Goal: Use online tool/utility: Utilize a website feature to perform a specific function

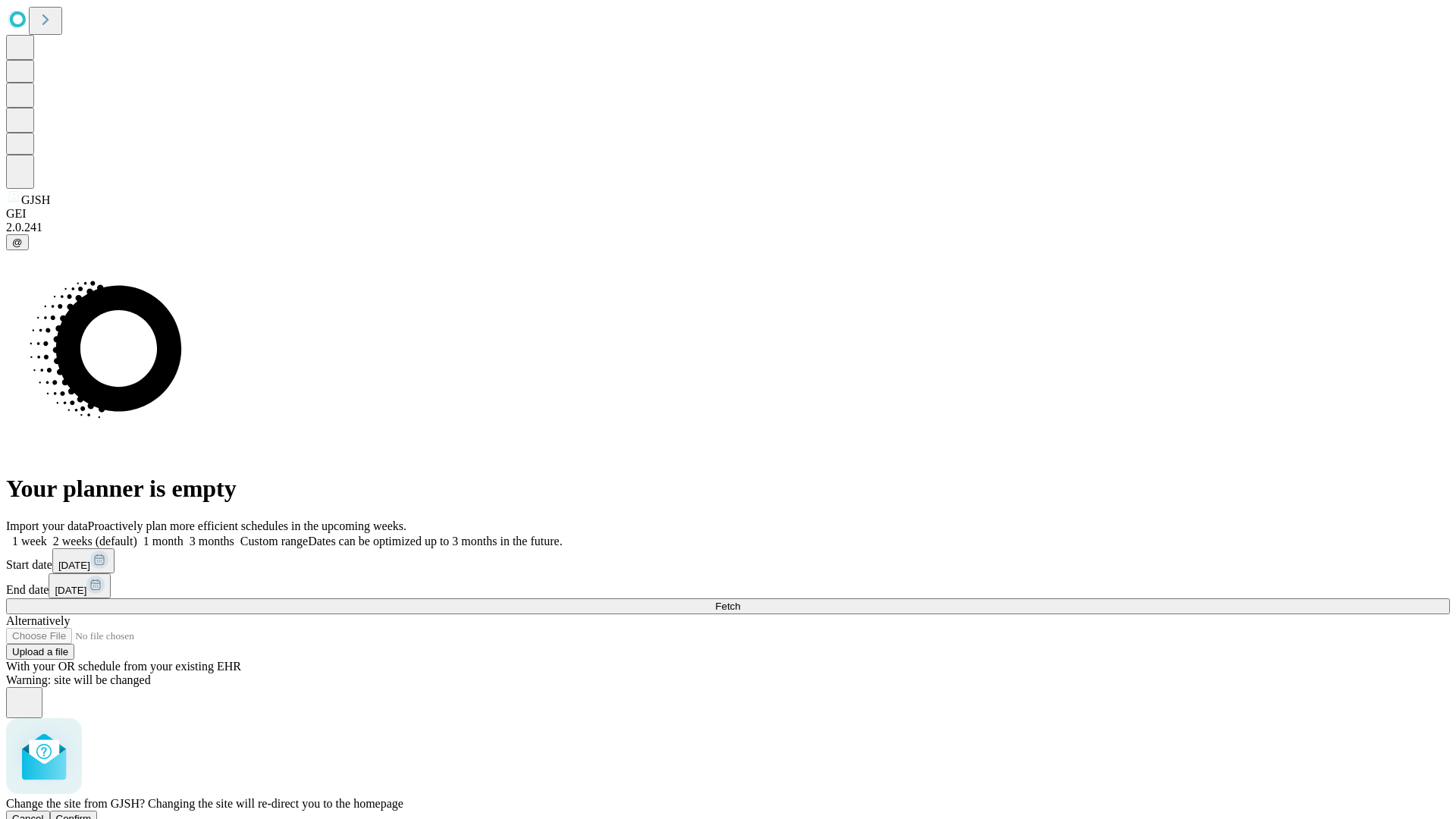
click at [92, 812] on span "Confirm" at bounding box center [74, 818] width 35 height 11
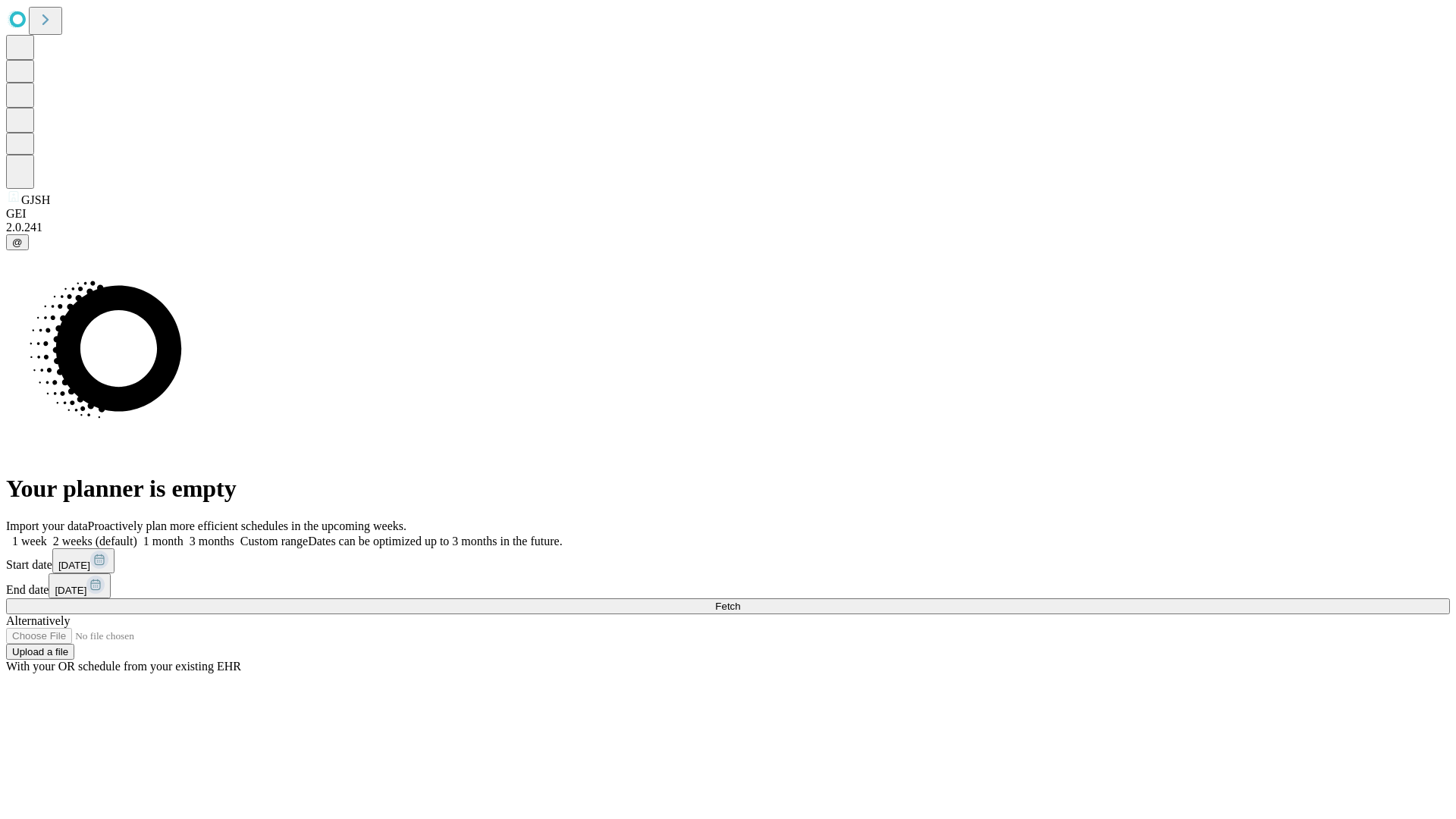
click at [184, 534] on label "1 month" at bounding box center [161, 540] width 46 height 12
click at [740, 600] on span "Fetch" at bounding box center [728, 606] width 25 height 11
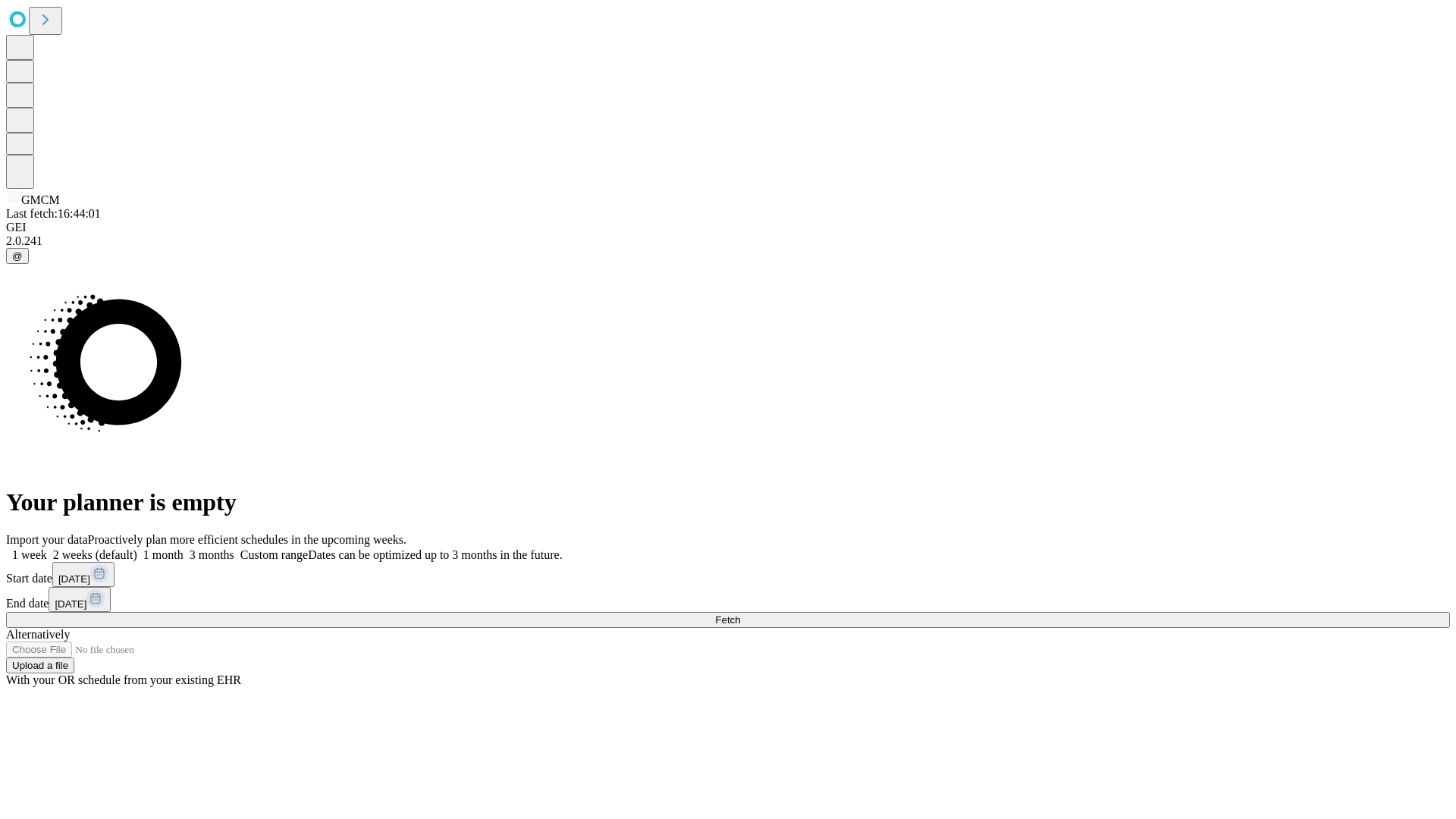
click at [184, 548] on label "1 month" at bounding box center [161, 553] width 46 height 12
click at [740, 614] on span "Fetch" at bounding box center [728, 619] width 25 height 11
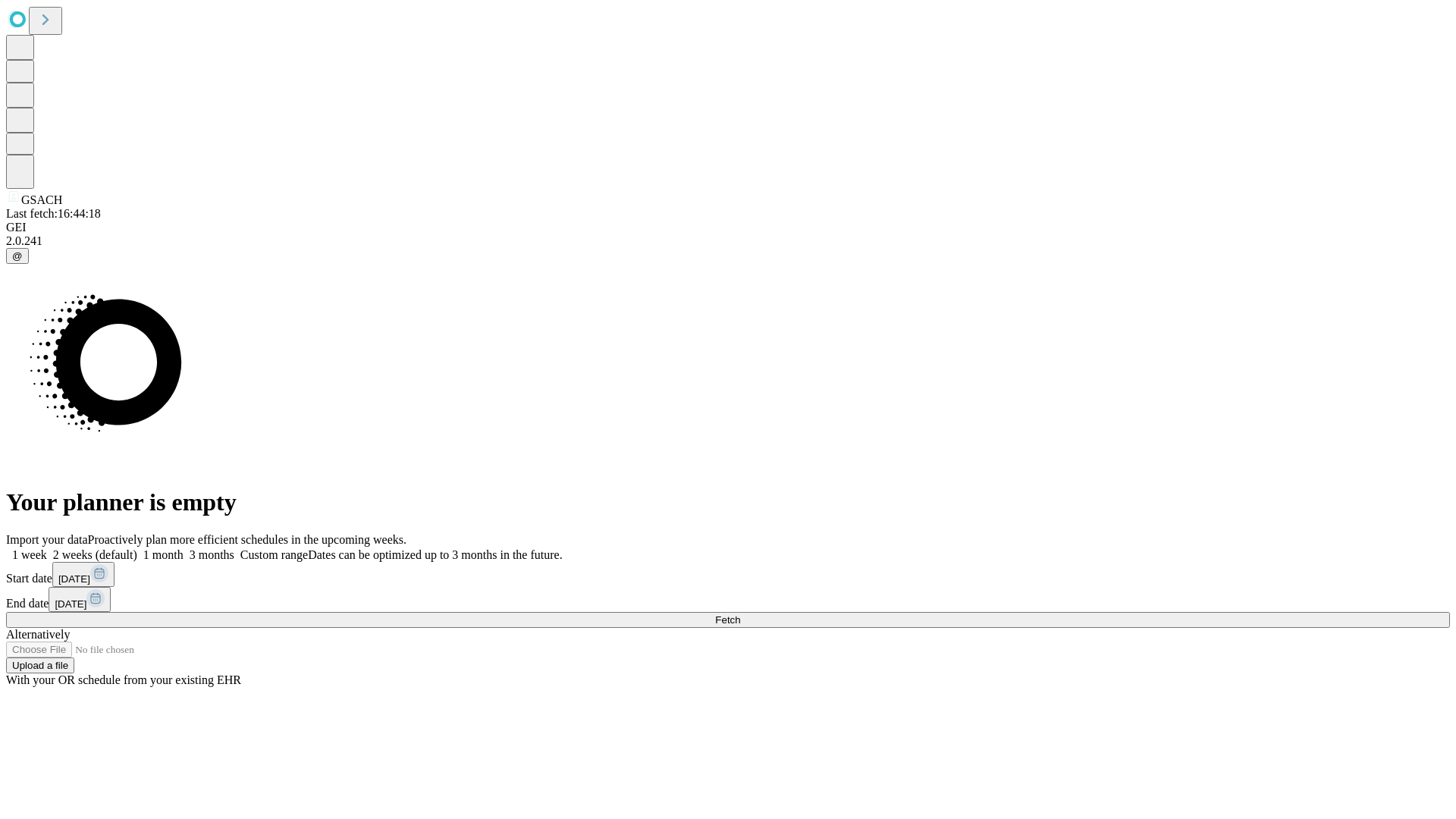
click at [184, 548] on label "1 month" at bounding box center [161, 553] width 46 height 12
click at [740, 614] on span "Fetch" at bounding box center [728, 619] width 25 height 11
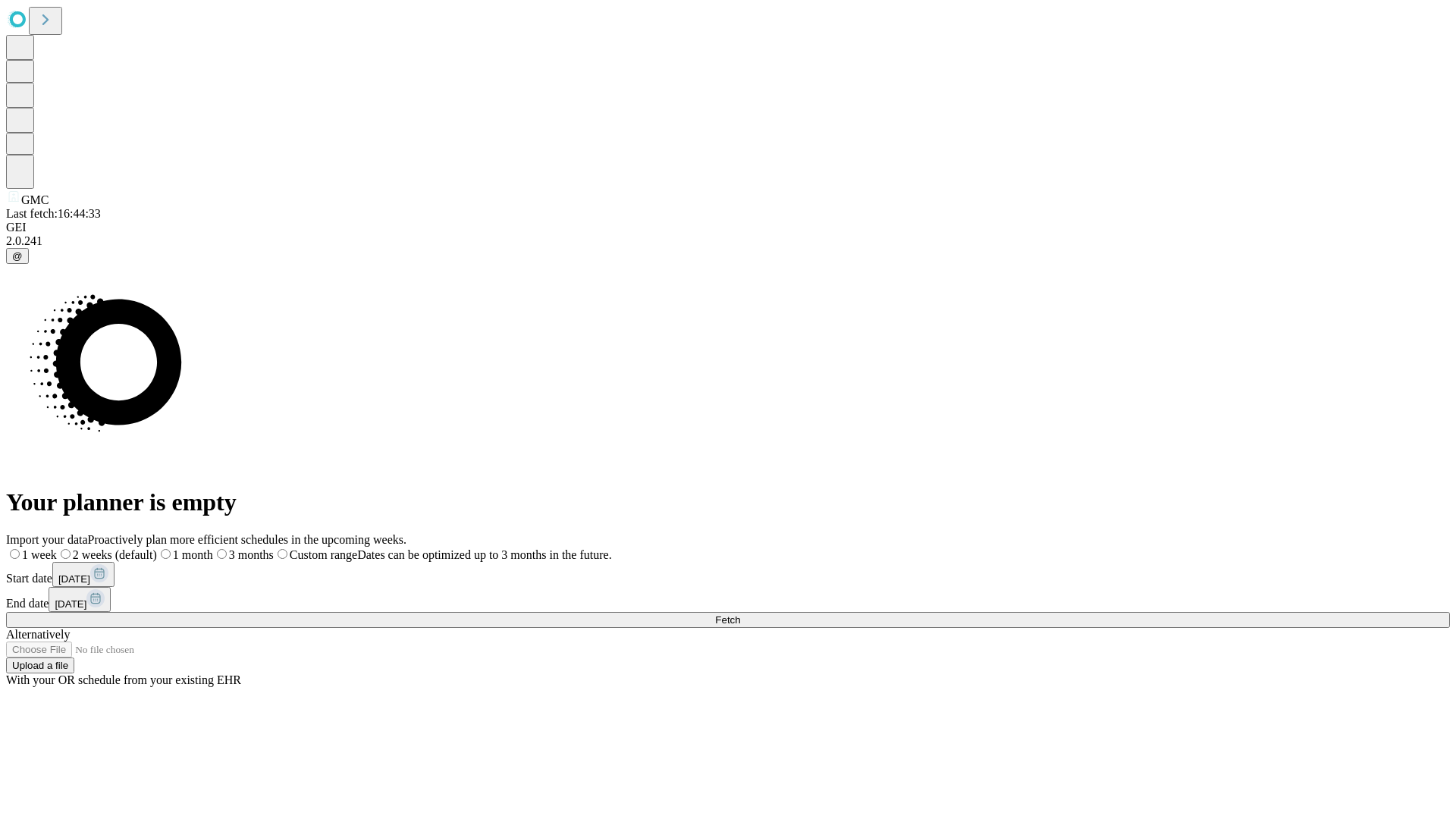
click at [740, 614] on span "Fetch" at bounding box center [728, 619] width 25 height 11
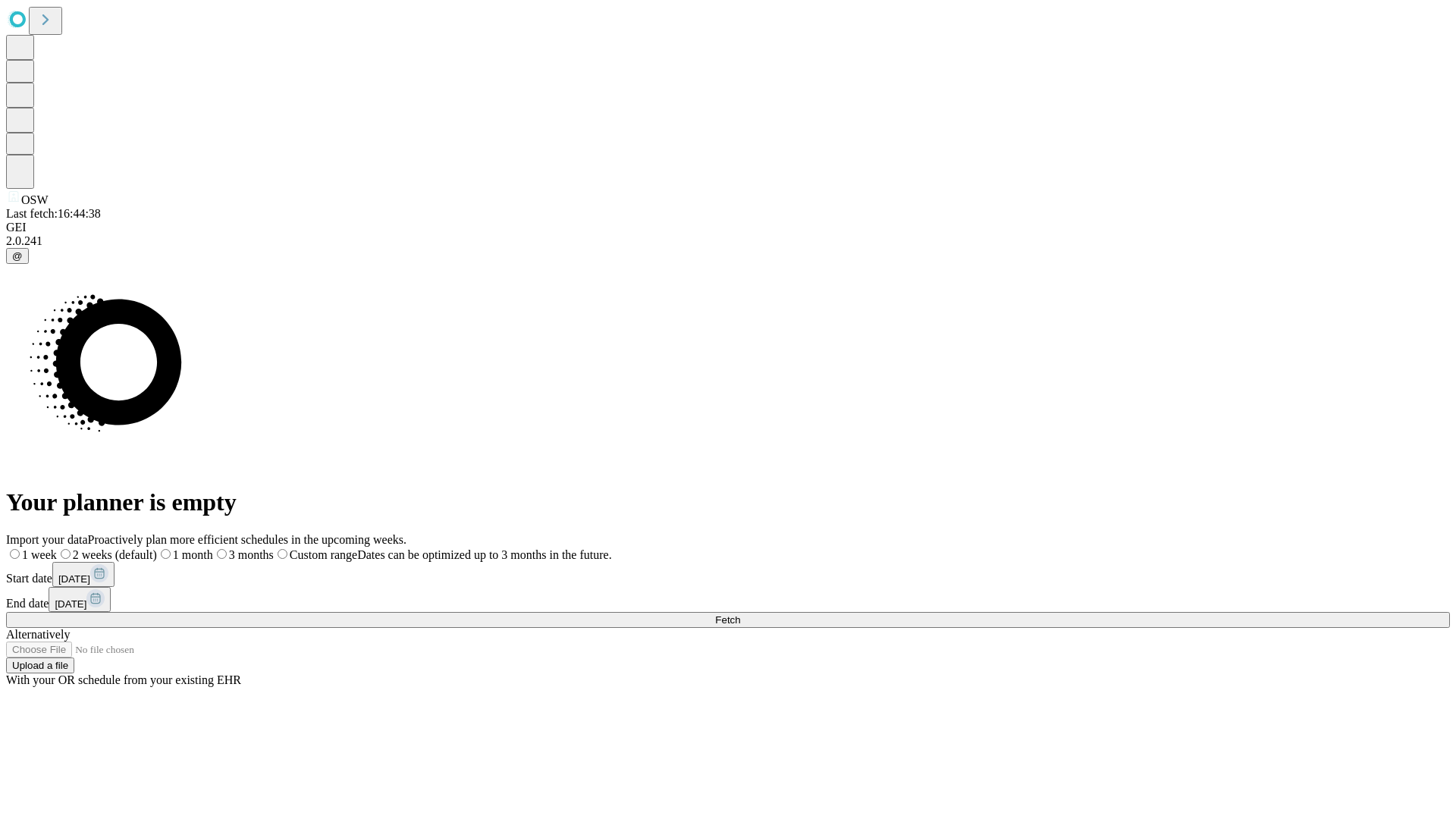
click at [213, 548] on label "1 month" at bounding box center [185, 553] width 56 height 12
click at [740, 614] on span "Fetch" at bounding box center [728, 619] width 25 height 11
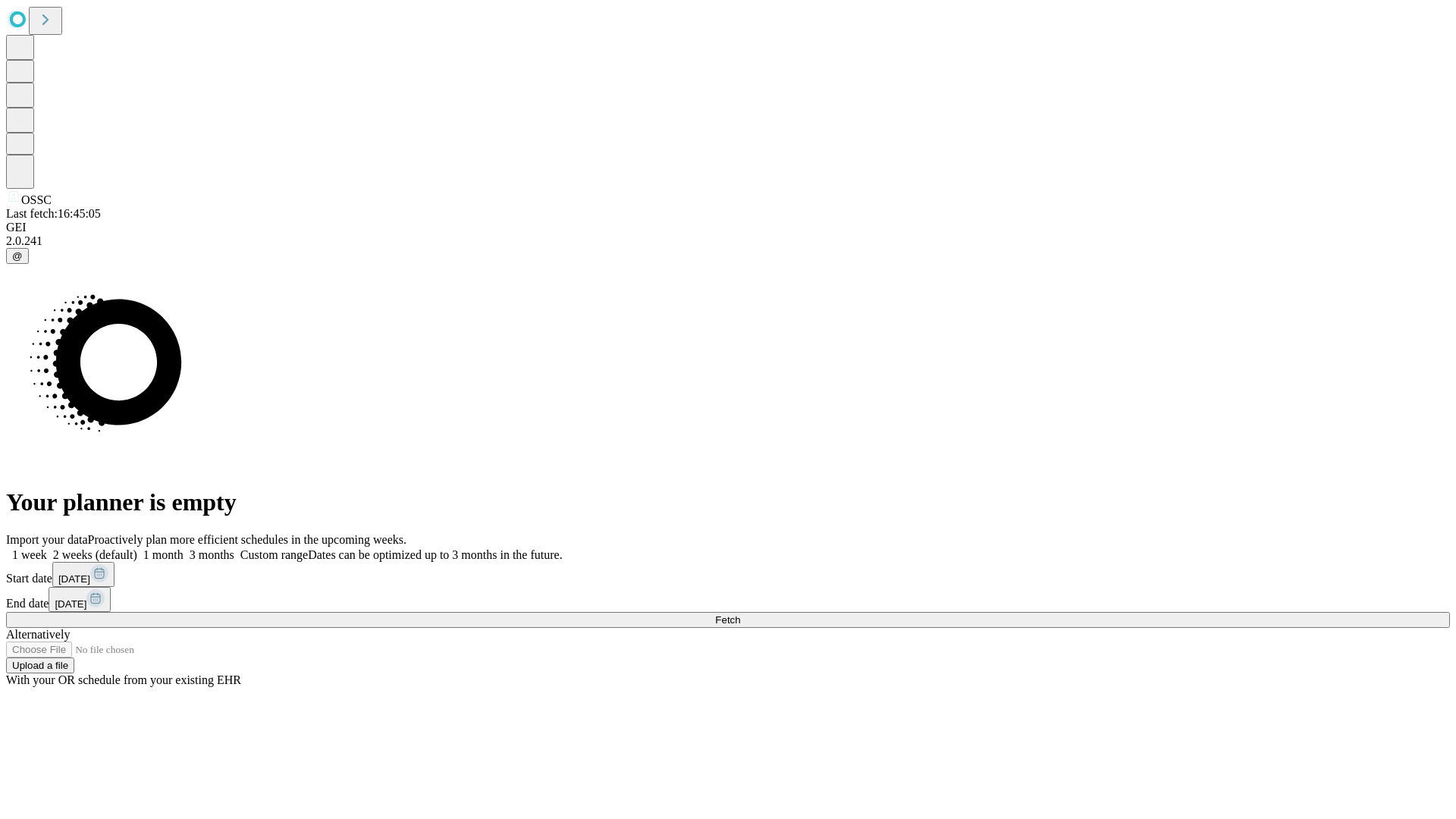
click at [740, 614] on span "Fetch" at bounding box center [728, 619] width 25 height 11
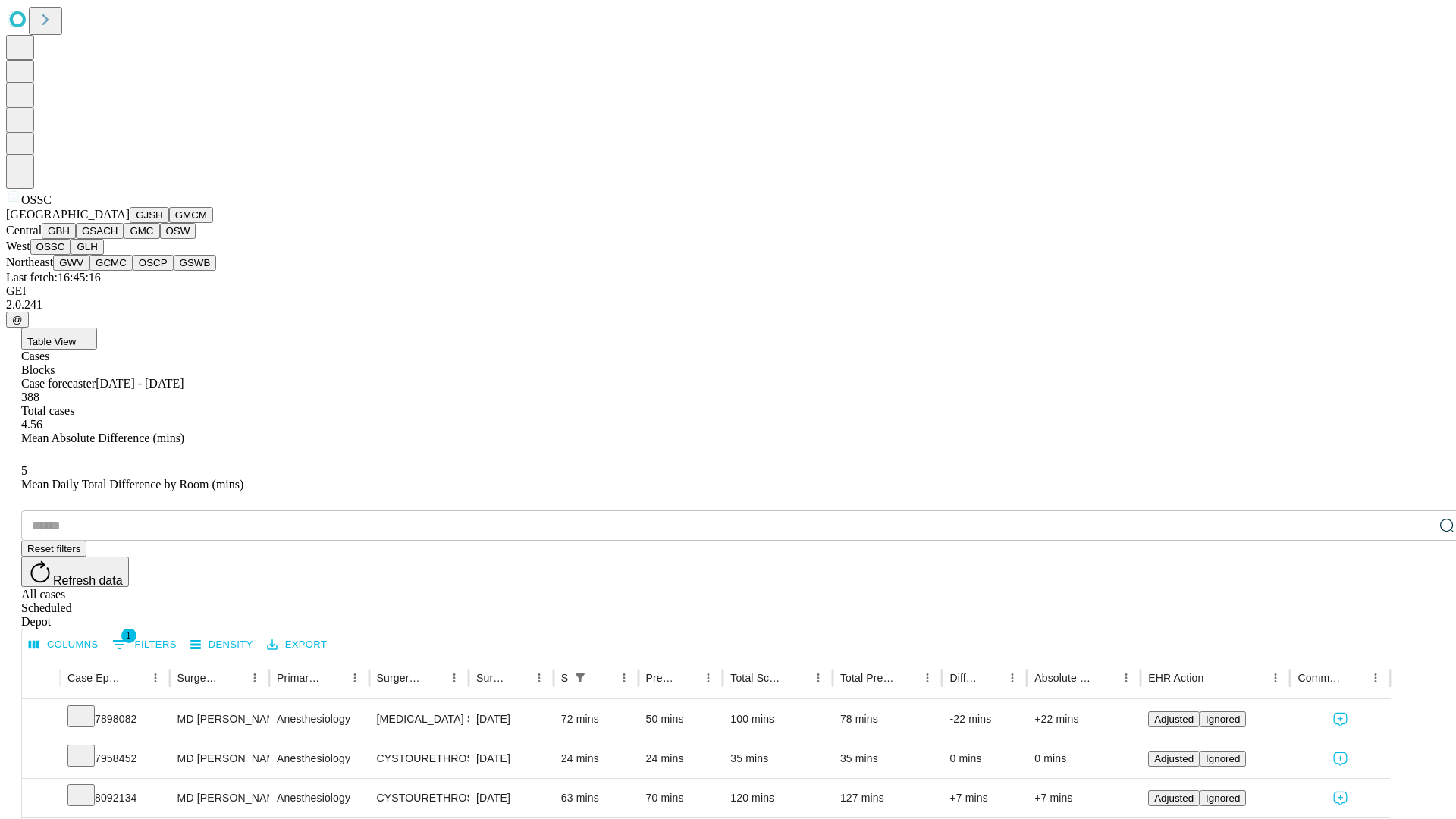
click at [103, 254] on button "GLH" at bounding box center [87, 247] width 33 height 16
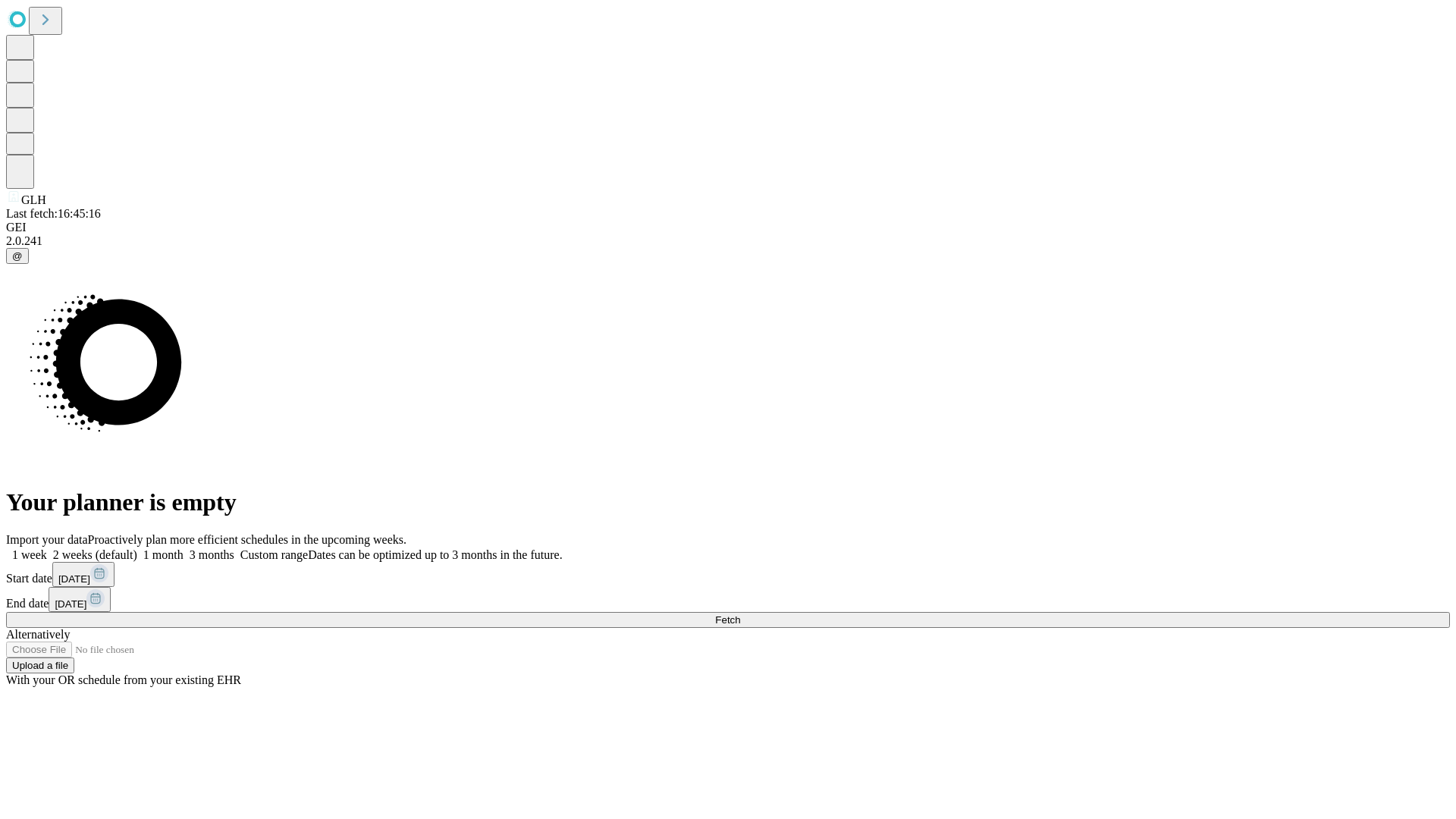
click at [184, 548] on label "1 month" at bounding box center [161, 553] width 46 height 12
click at [740, 614] on span "Fetch" at bounding box center [728, 619] width 25 height 11
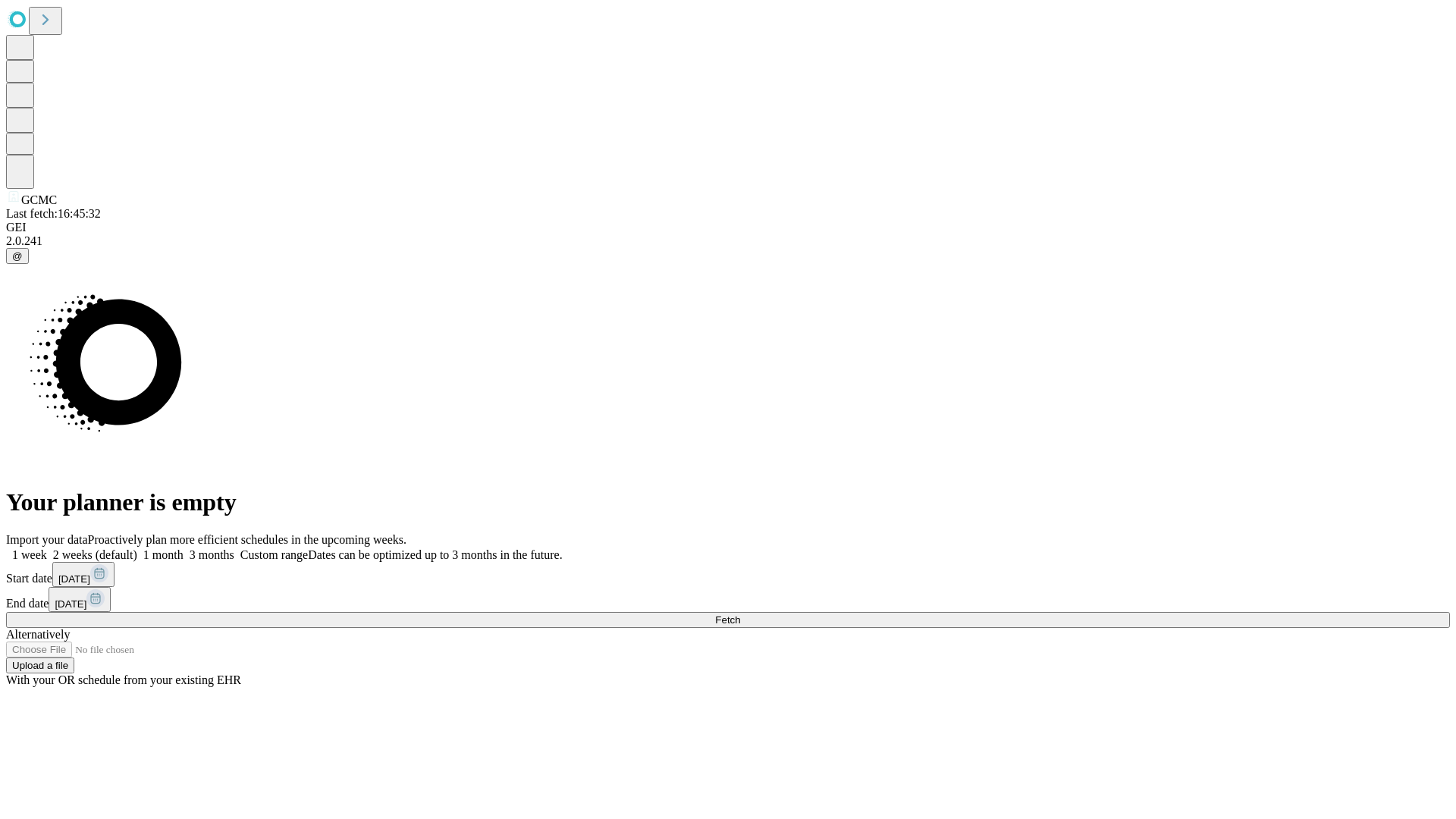
click at [184, 548] on label "1 month" at bounding box center [161, 553] width 46 height 12
click at [740, 614] on span "Fetch" at bounding box center [728, 619] width 25 height 11
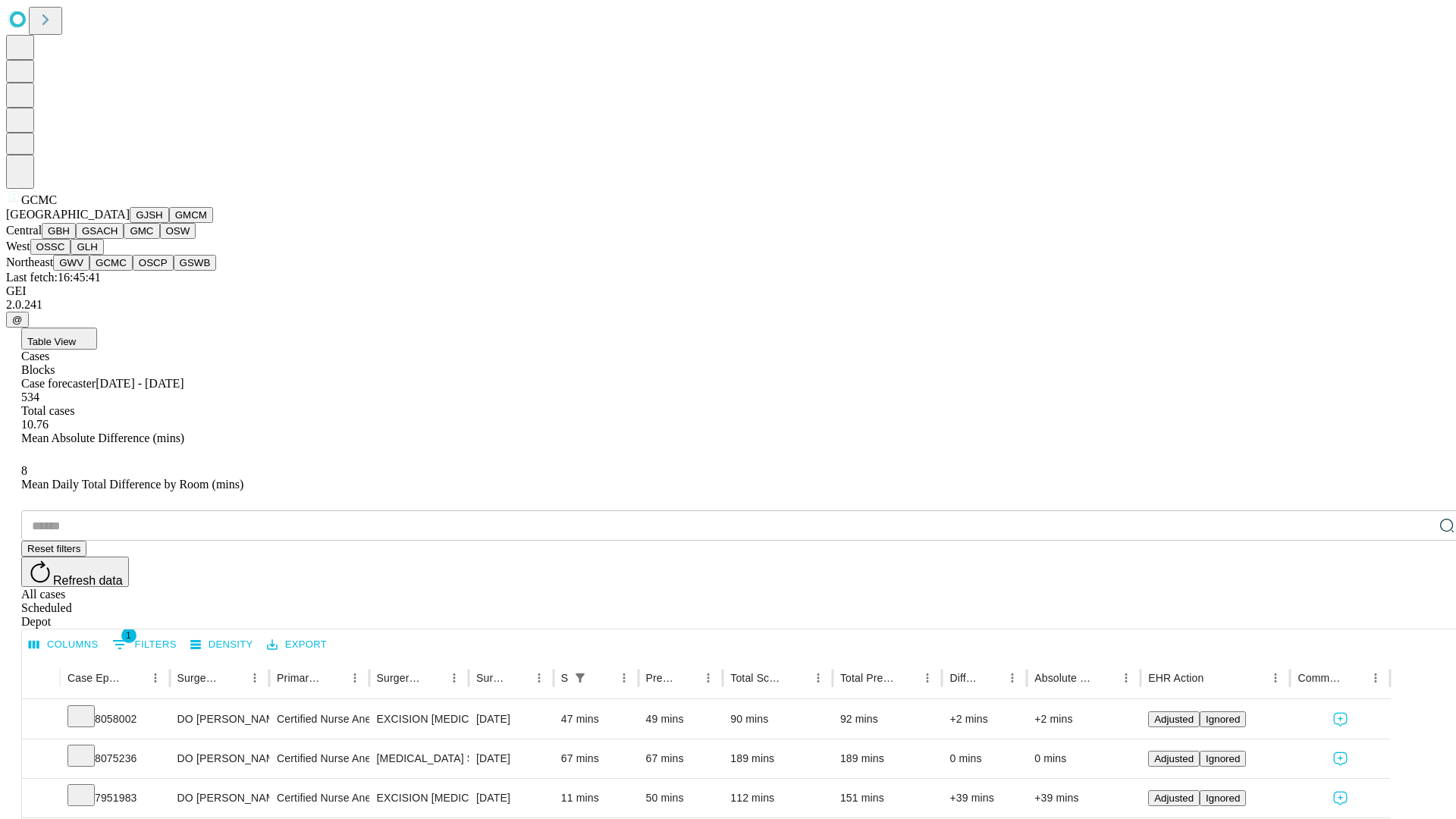
click at [133, 270] on button "OSCP" at bounding box center [153, 262] width 41 height 16
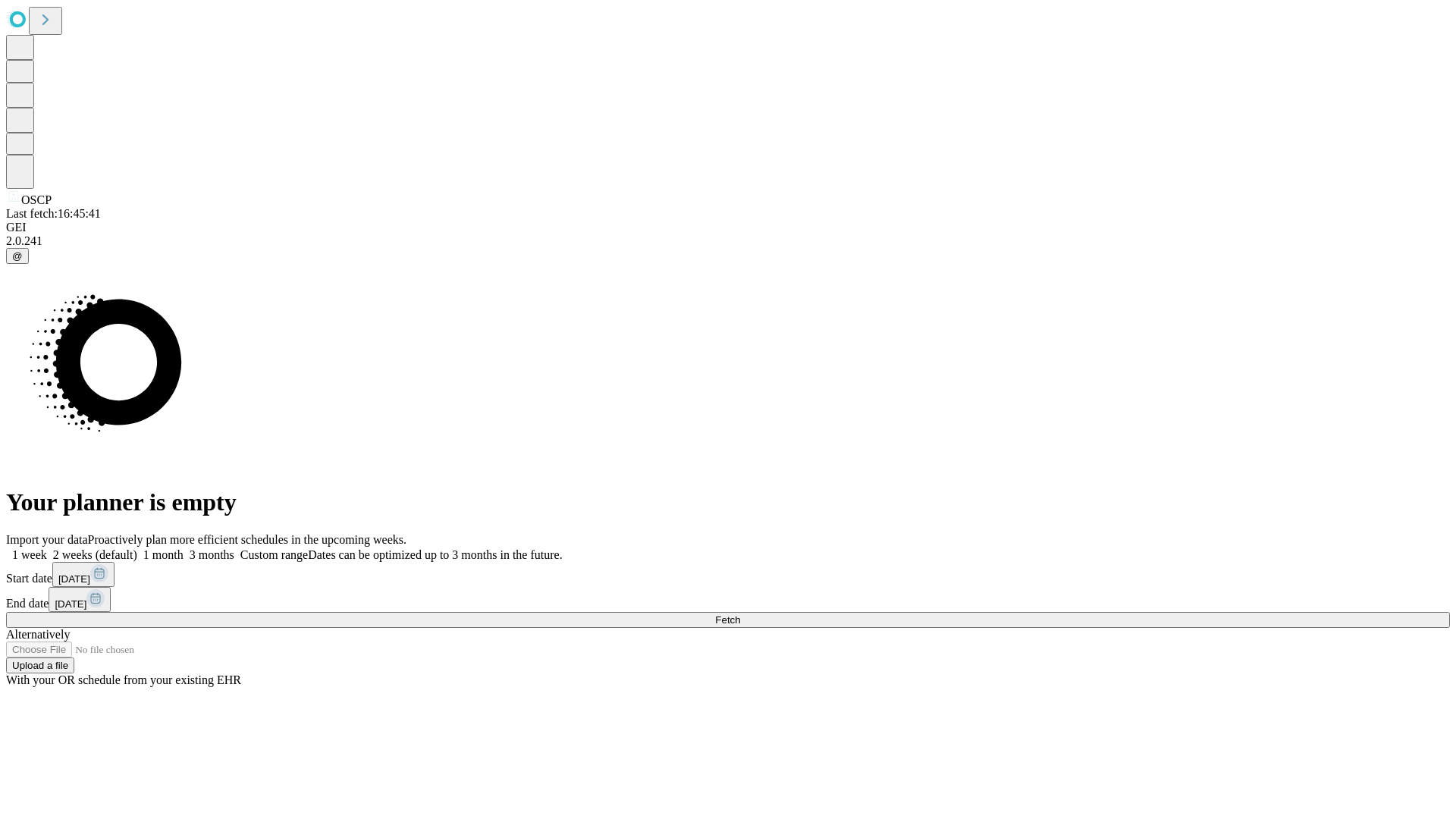
click at [184, 548] on label "1 month" at bounding box center [161, 553] width 46 height 12
click at [740, 614] on span "Fetch" at bounding box center [728, 619] width 25 height 11
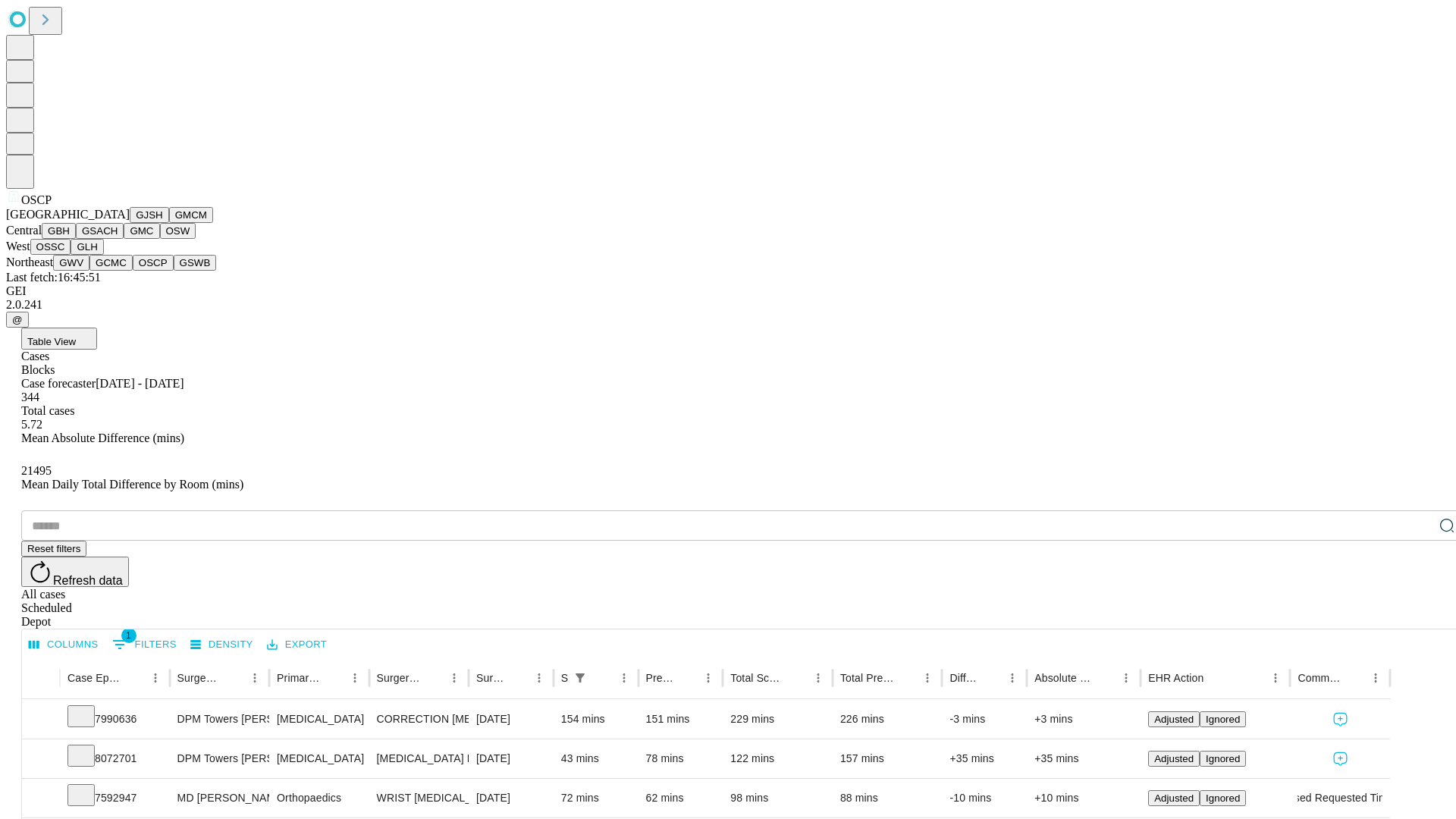
click at [174, 270] on button "GSWB" at bounding box center [195, 262] width 43 height 16
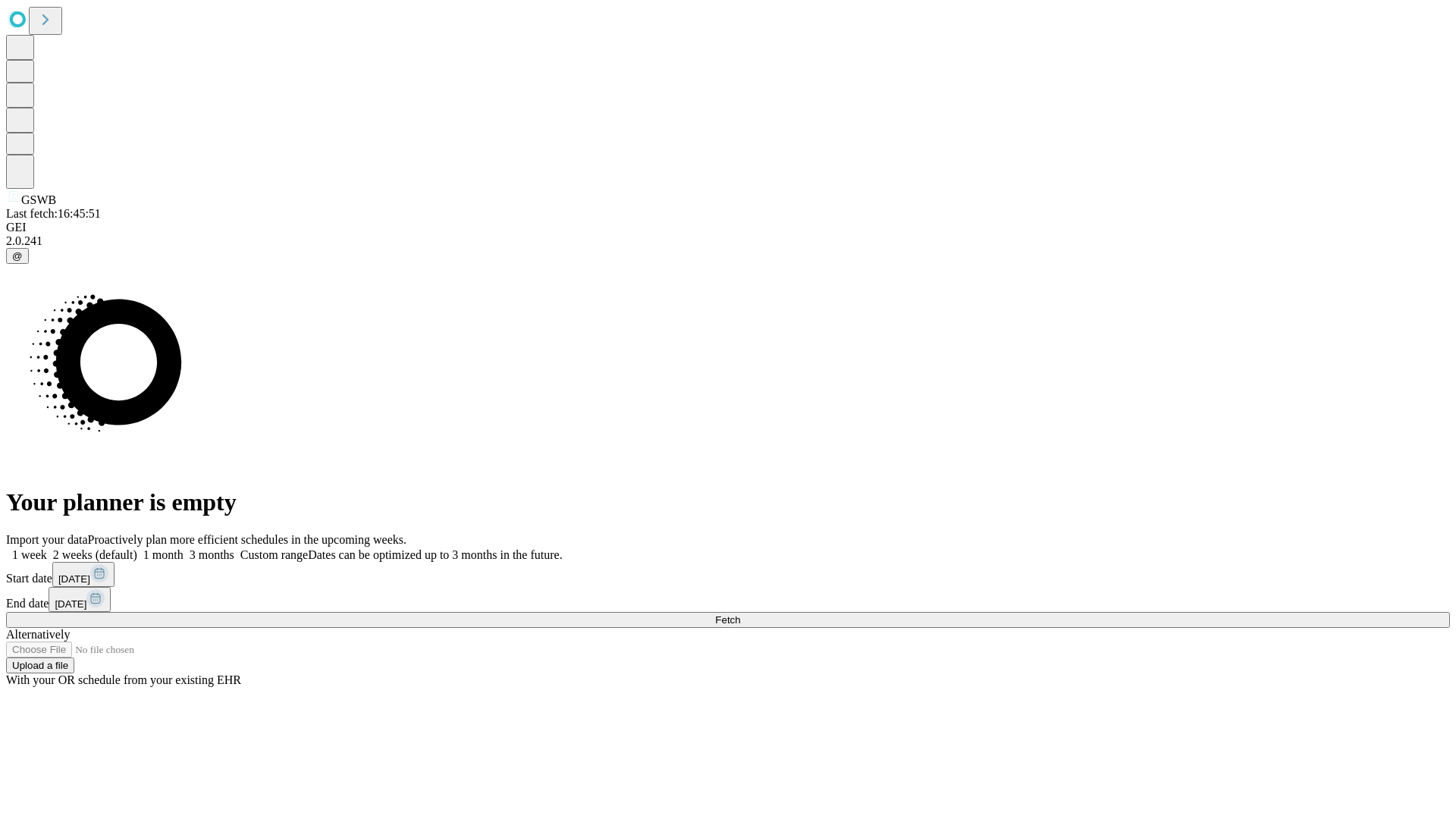
click at [184, 548] on label "1 month" at bounding box center [161, 553] width 46 height 12
click at [740, 614] on span "Fetch" at bounding box center [728, 619] width 25 height 11
